Goal: Task Accomplishment & Management: Use online tool/utility

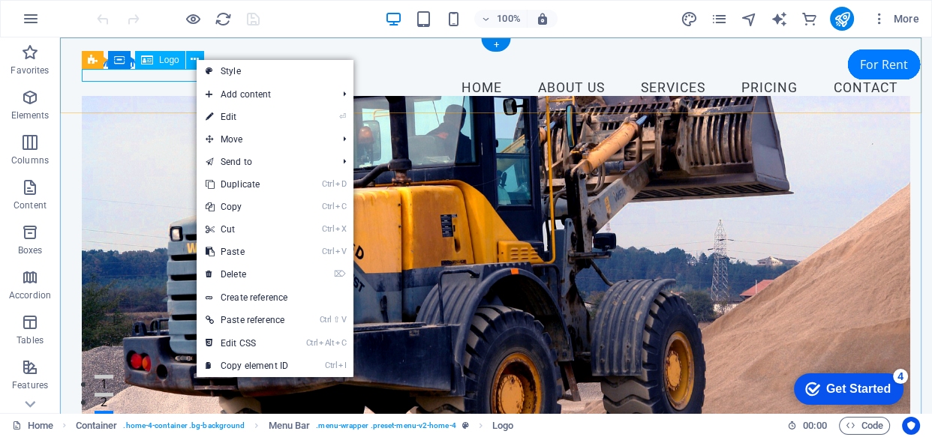
click at [182, 70] on div "[DOMAIN_NAME]" at bounding box center [496, 63] width 828 height 13
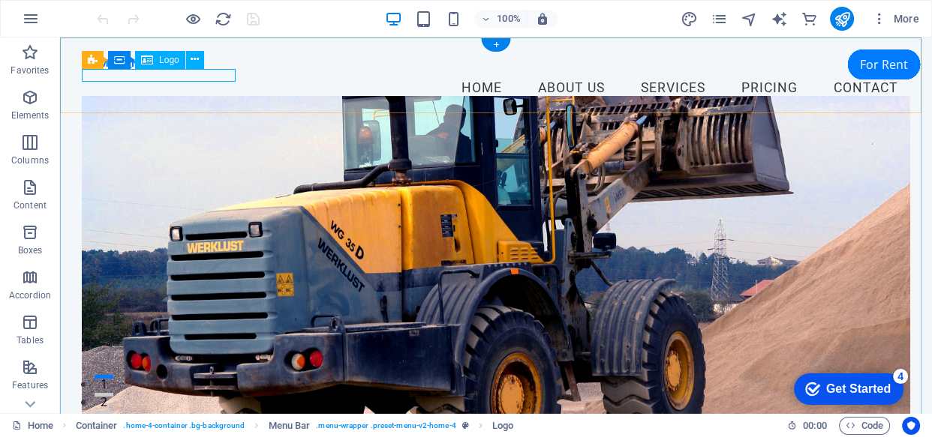
click at [223, 70] on div "[DOMAIN_NAME]" at bounding box center [496, 63] width 828 height 13
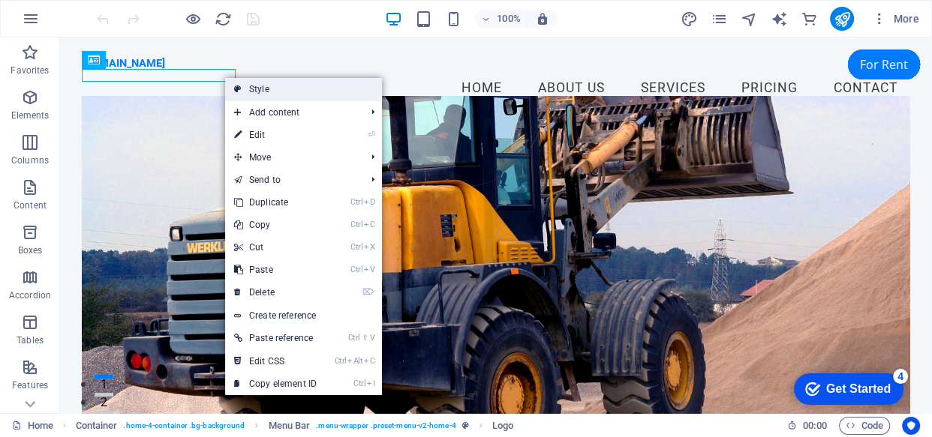
click at [788, 42] on link "Style" at bounding box center [824, 27] width 72 height 30
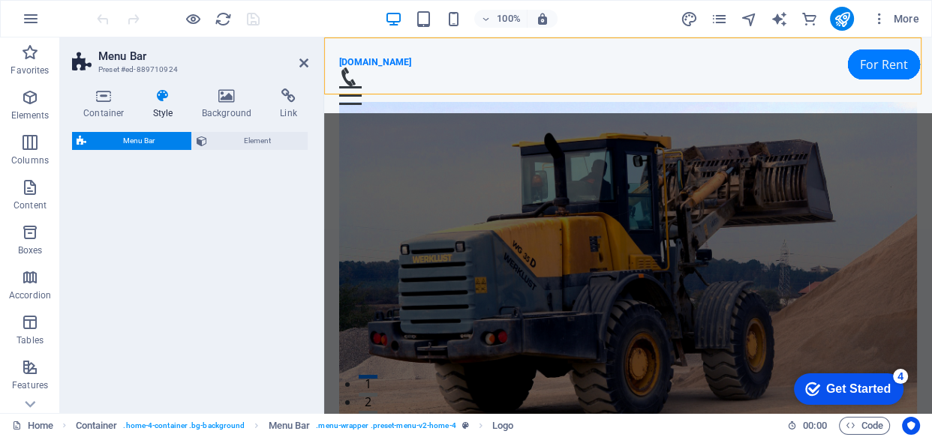
select select "vw"
select select "rem"
select select "vw"
select select "preset-menu-v2-home-4"
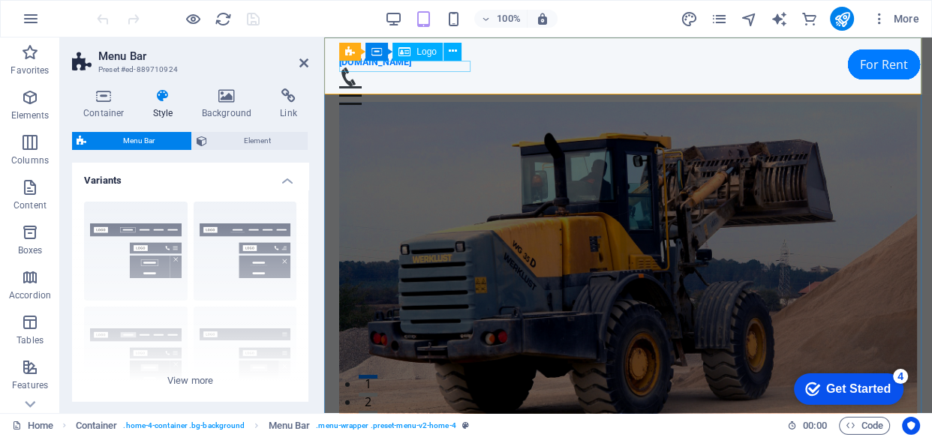
click at [416, 66] on div "[DOMAIN_NAME]" at bounding box center [628, 62] width 578 height 11
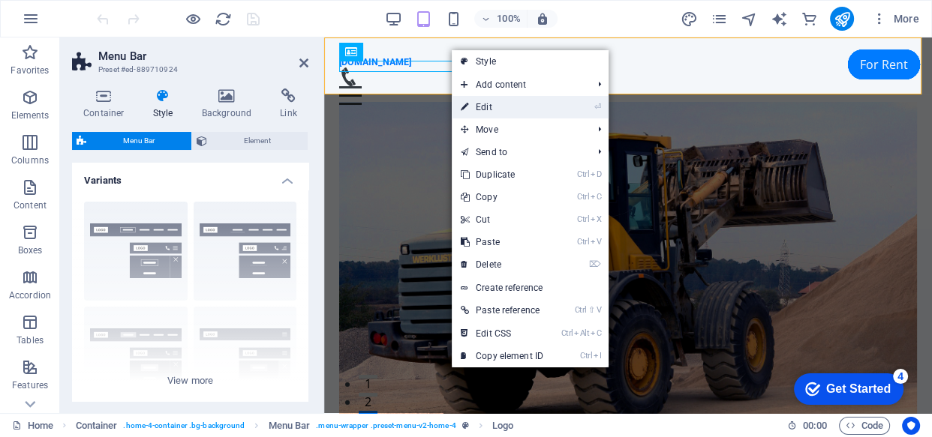
click at [494, 107] on link "⏎ Edit" at bounding box center [502, 107] width 101 height 23
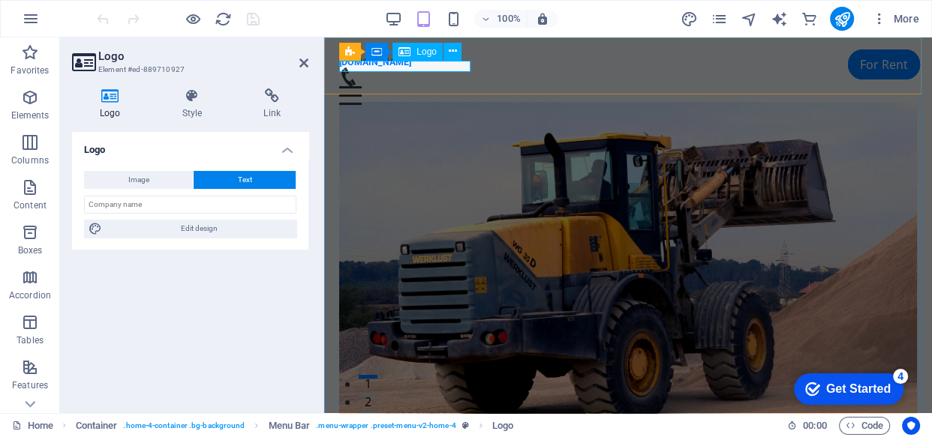
click at [460, 68] on div "[DOMAIN_NAME]" at bounding box center [628, 62] width 578 height 11
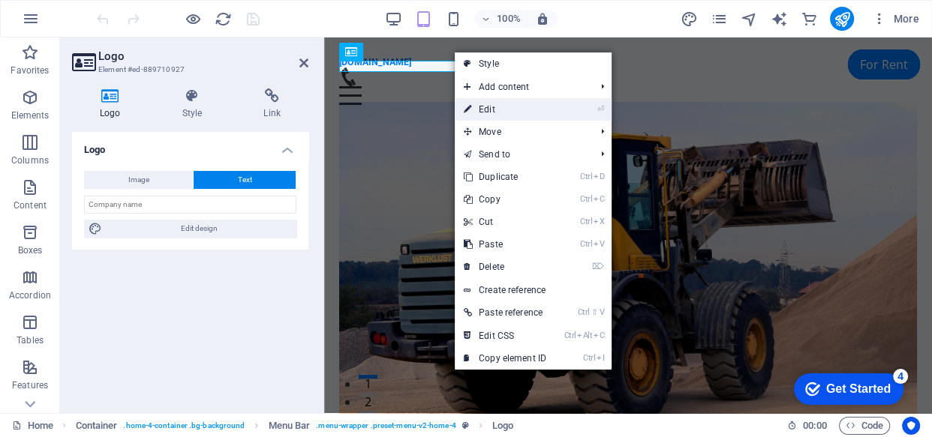
click at [480, 110] on link "⏎ Edit" at bounding box center [505, 109] width 101 height 23
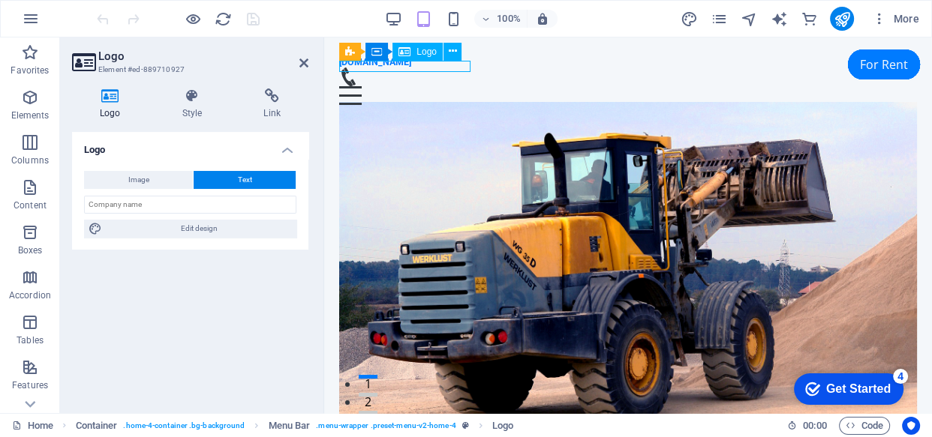
drag, startPoint x: 374, startPoint y: 62, endPoint x: 442, endPoint y: 62, distance: 67.5
click at [382, 61] on div "[DOMAIN_NAME]" at bounding box center [628, 62] width 578 height 11
drag, startPoint x: 457, startPoint y: 68, endPoint x: 446, endPoint y: 67, distance: 10.5
click at [446, 67] on div "[DOMAIN_NAME]" at bounding box center [628, 62] width 578 height 11
click at [466, 68] on div "[DOMAIN_NAME]" at bounding box center [628, 62] width 578 height 11
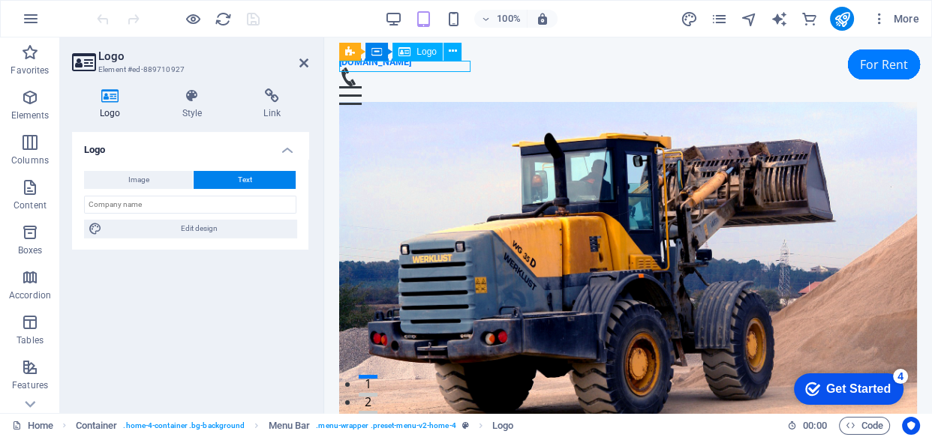
click at [462, 67] on div "[DOMAIN_NAME]" at bounding box center [628, 62] width 578 height 11
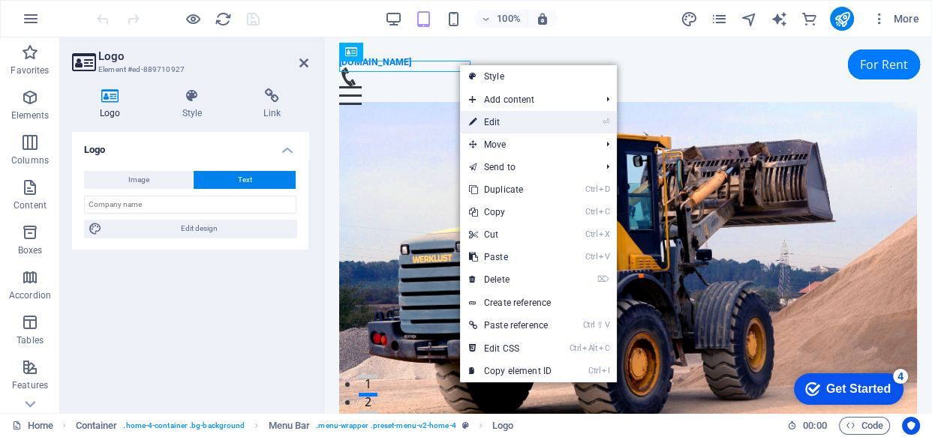
click at [494, 122] on link "⏎ Edit" at bounding box center [510, 122] width 101 height 23
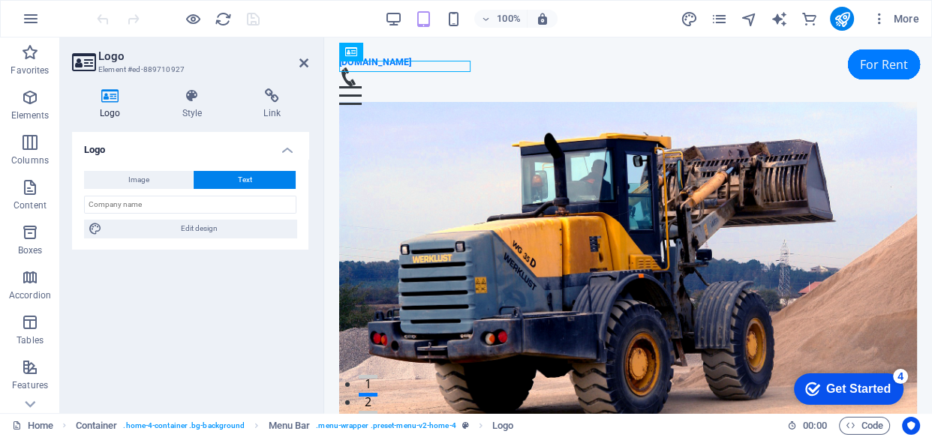
click at [223, 180] on button "Text" at bounding box center [245, 180] width 102 height 18
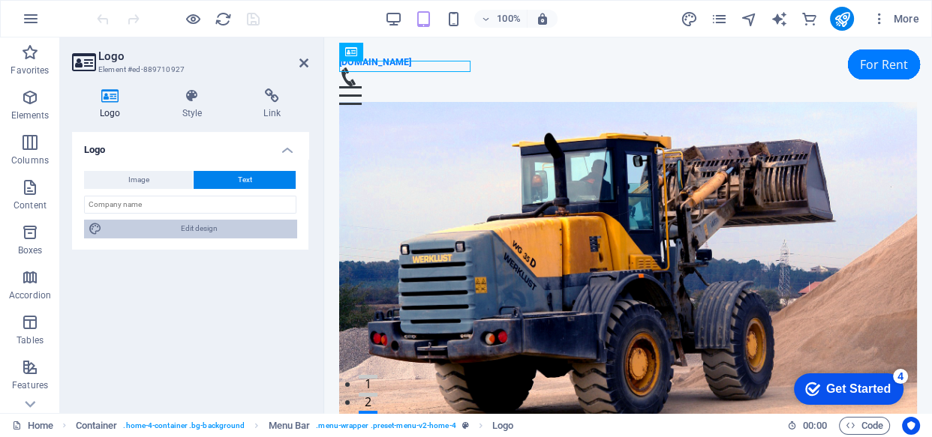
drag, startPoint x: 177, startPoint y: 228, endPoint x: 100, endPoint y: 12, distance: 229.4
click at [177, 228] on span "Edit design" at bounding box center [199, 229] width 185 height 18
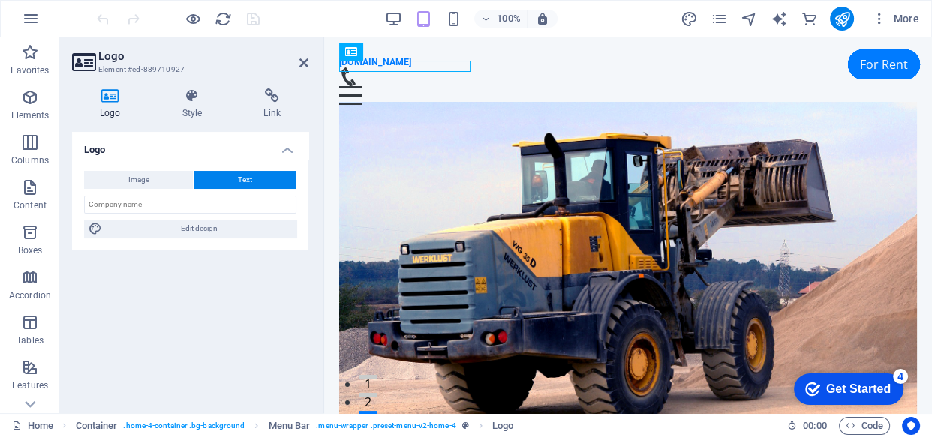
select select "rem"
select select "700"
select select "px"
select select "rem"
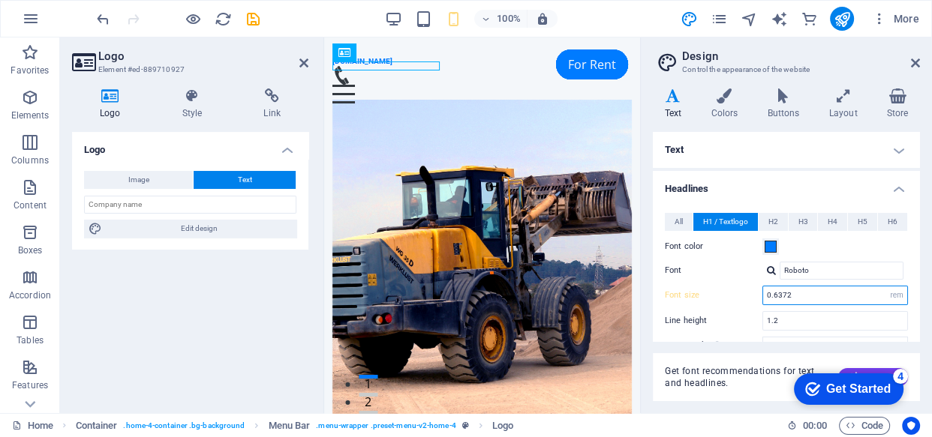
click at [777, 296] on input "0.6372" at bounding box center [835, 296] width 144 height 18
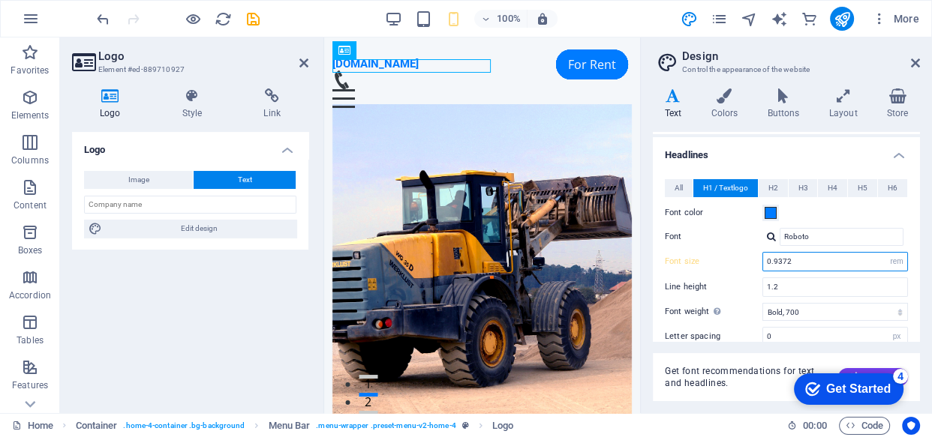
scroll to position [74, 0]
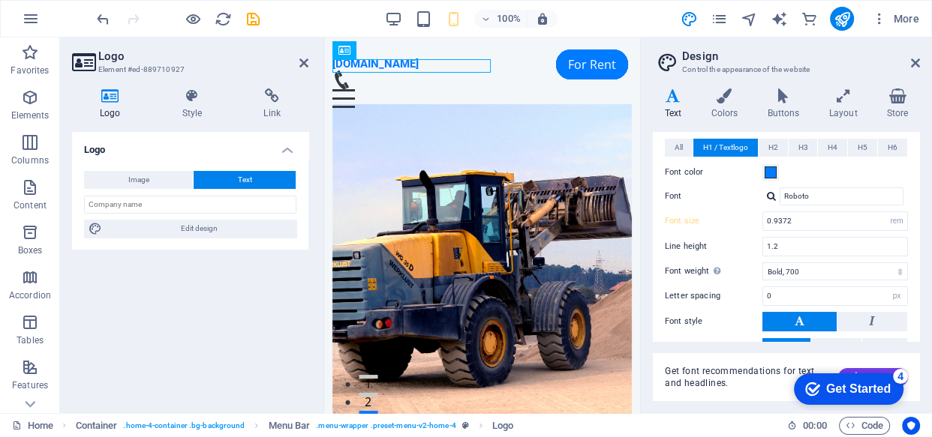
click at [578, 73] on figure at bounding box center [476, 80] width 288 height 19
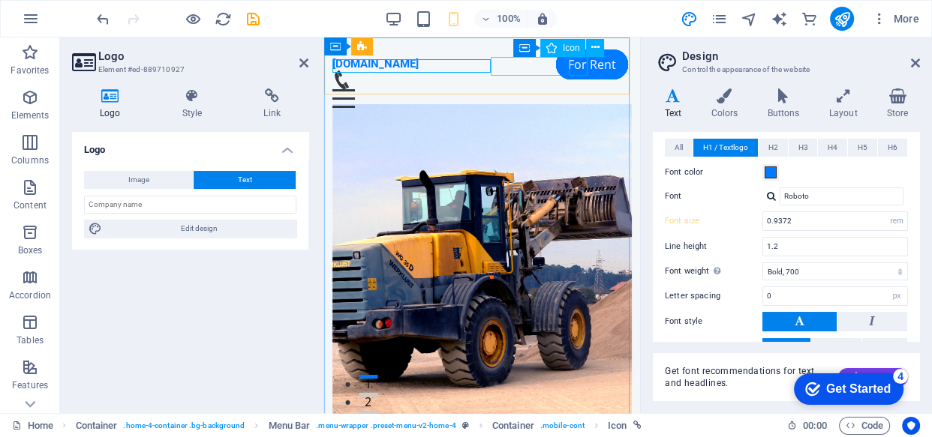
click at [640, 49] on div "[DOMAIN_NAME] Menu Home About Us Services Pricing Contact" at bounding box center [482, 82] width 316 height 89
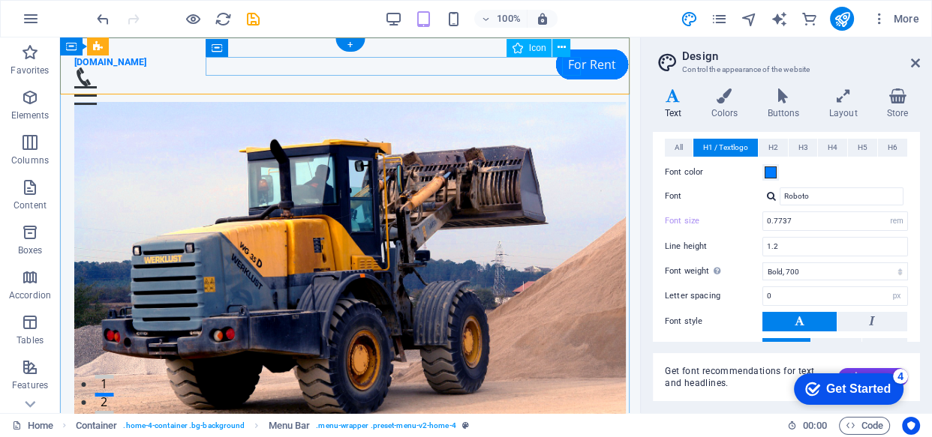
click at [572, 68] on figure at bounding box center [343, 77] width 539 height 19
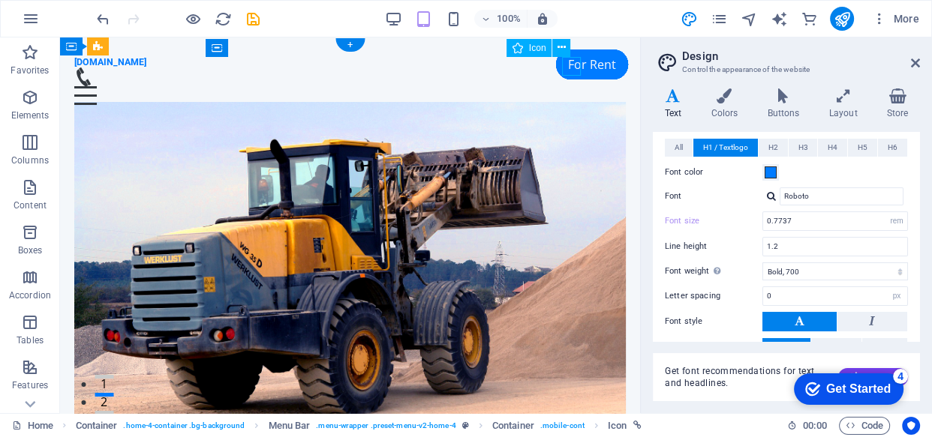
click at [572, 68] on figure at bounding box center [343, 77] width 539 height 19
click at [561, 47] on icon at bounding box center [561, 48] width 8 height 16
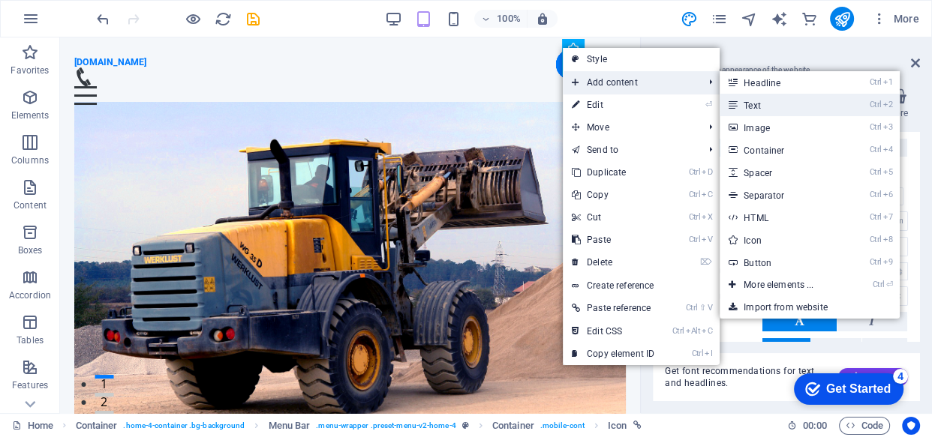
click at [762, 104] on link "Ctrl 2 Text" at bounding box center [781, 105] width 124 height 23
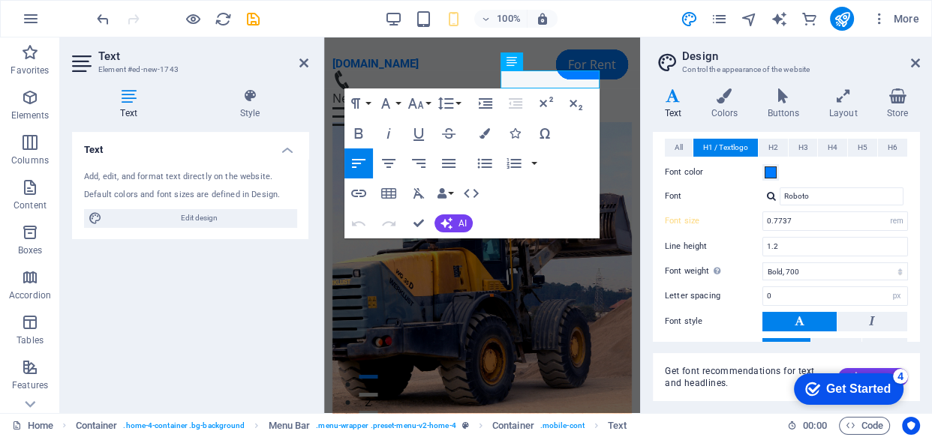
type input "0.9372"
